Goal: Find specific fact: Find specific fact

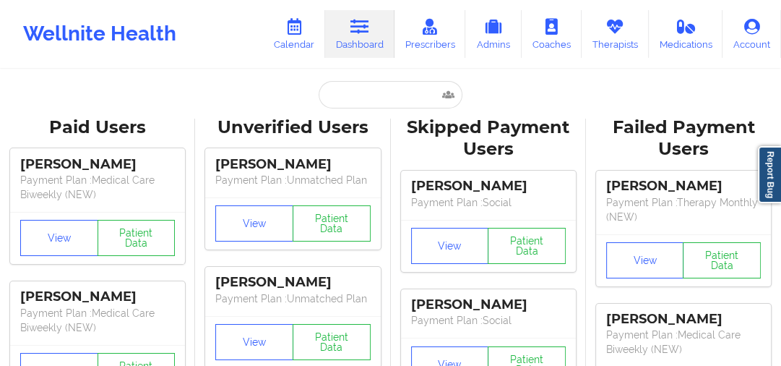
type input "[EMAIL_ADDRESS][DOMAIN_NAME]"
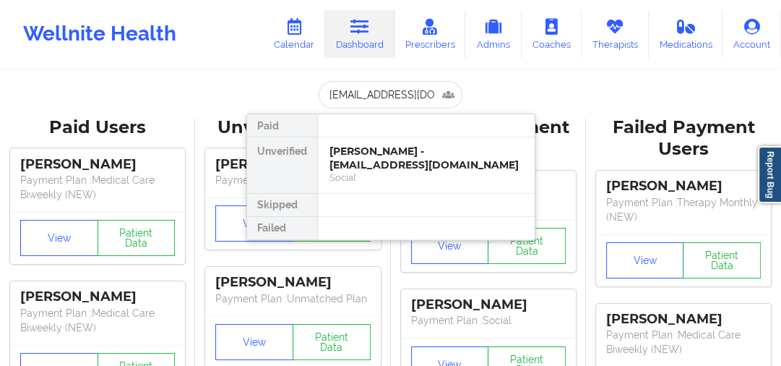
click at [396, 152] on div "[PERSON_NAME] - [EMAIL_ADDRESS][DOMAIN_NAME]" at bounding box center [427, 158] width 194 height 27
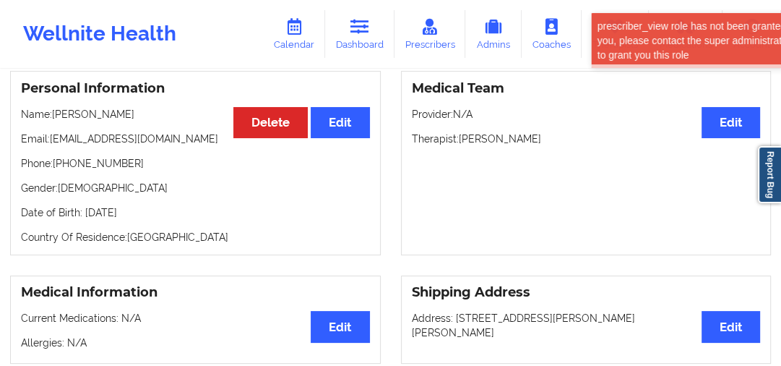
scroll to position [116, 0]
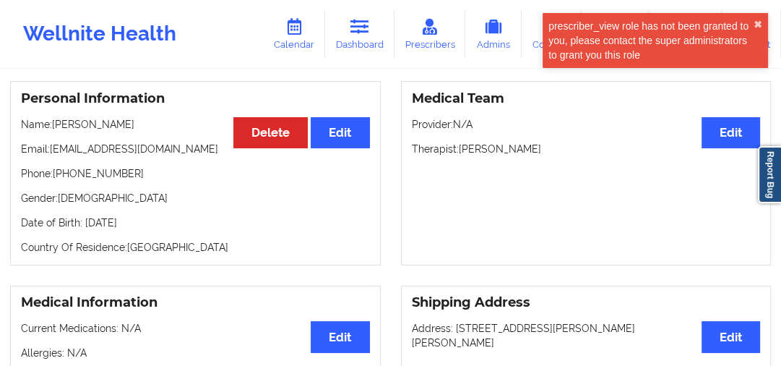
click at [137, 147] on p "Email: [EMAIL_ADDRESS][DOMAIN_NAME]" at bounding box center [195, 149] width 349 height 14
drag, startPoint x: 137, startPoint y: 147, endPoint x: 121, endPoint y: 150, distance: 16.0
click at [121, 150] on p "Email: [EMAIL_ADDRESS][DOMAIN_NAME]" at bounding box center [195, 149] width 349 height 14
click at [112, 168] on div "Personal Information Edit Delete Name: [PERSON_NAME] Email: [EMAIL_ADDRESS][DOM…" at bounding box center [195, 173] width 371 height 184
drag, startPoint x: 112, startPoint y: 168, endPoint x: 82, endPoint y: 171, distance: 30.5
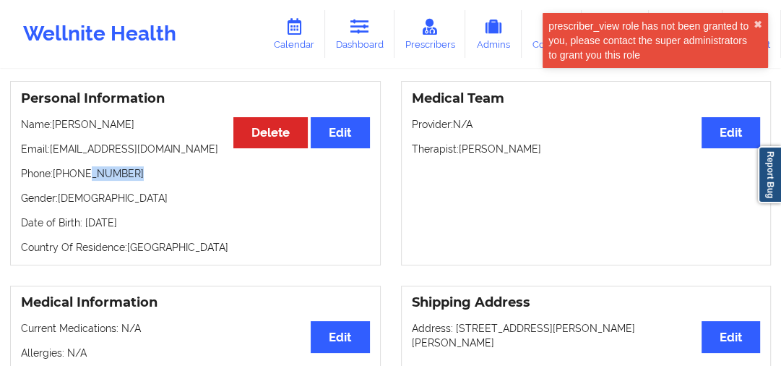
click at [82, 171] on div "Personal Information Edit Delete Name: [PERSON_NAME] Email: [EMAIL_ADDRESS][DOM…" at bounding box center [195, 173] width 371 height 184
copy p "686-4217"
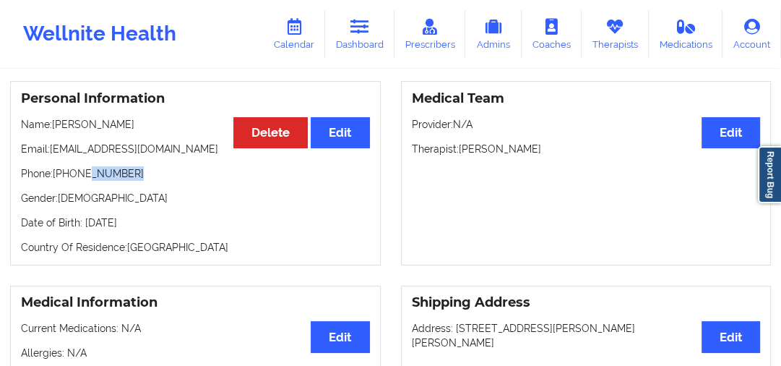
click at [121, 177] on p "Phone: [PHONE_NUMBER]" at bounding box center [195, 173] width 349 height 14
drag, startPoint x: 121, startPoint y: 177, endPoint x: 87, endPoint y: 178, distance: 34.7
click at [87, 178] on p "Phone: [PHONE_NUMBER]" at bounding box center [195, 173] width 349 height 14
copy p "686-4217"
click at [116, 129] on p "Name: [PERSON_NAME]" at bounding box center [195, 124] width 349 height 14
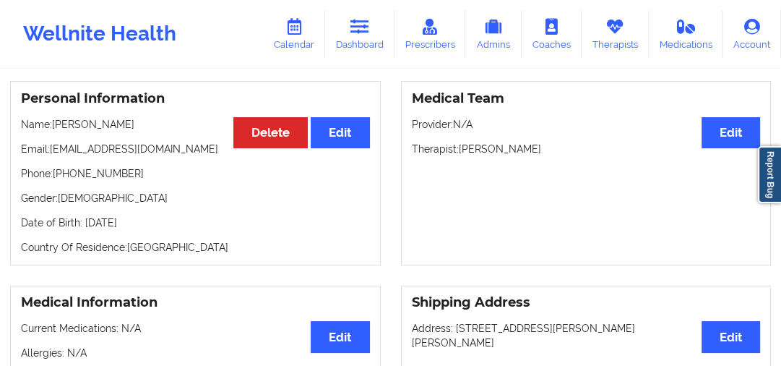
click at [116, 129] on p "Name: [PERSON_NAME]" at bounding box center [195, 124] width 349 height 14
copy p "[PERSON_NAME]"
click at [60, 116] on div "Personal Information Edit Delete Name: [PERSON_NAME] Email: [EMAIL_ADDRESS][DOM…" at bounding box center [195, 173] width 371 height 184
click at [66, 126] on p "Name: [PERSON_NAME]" at bounding box center [195, 124] width 349 height 14
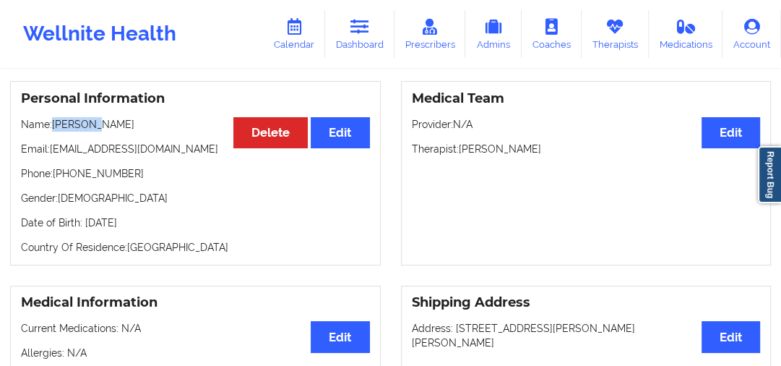
copy p "[PERSON_NAME]"
